Goal: Check status: Check status

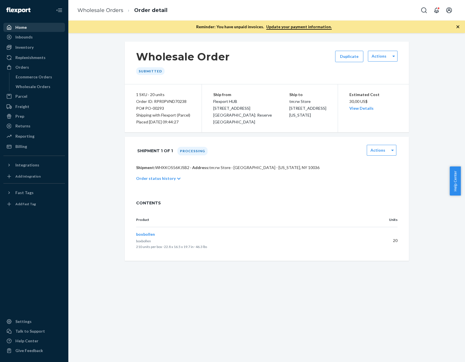
click at [24, 26] on div "Home" at bounding box center [20, 27] width 11 height 6
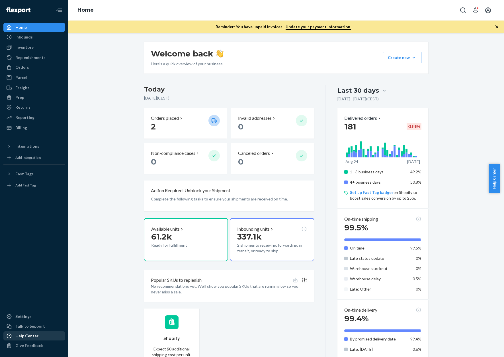
click at [24, 336] on div "Help Center" at bounding box center [26, 336] width 23 height 6
click at [31, 39] on div "Inbounds" at bounding box center [23, 37] width 17 height 6
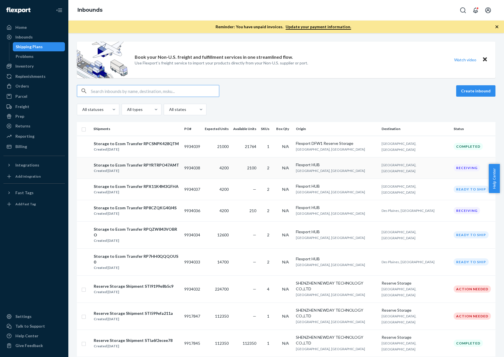
click at [134, 165] on div "Storage to Ecom Transfer RPYRTRPO47AMT" at bounding box center [136, 165] width 85 height 6
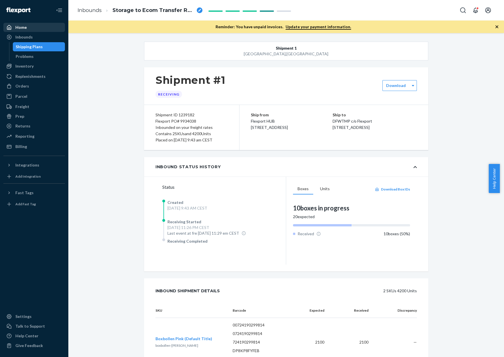
click at [27, 30] on div "Home" at bounding box center [34, 27] width 60 height 8
